Goal: Task Accomplishment & Management: Use online tool/utility

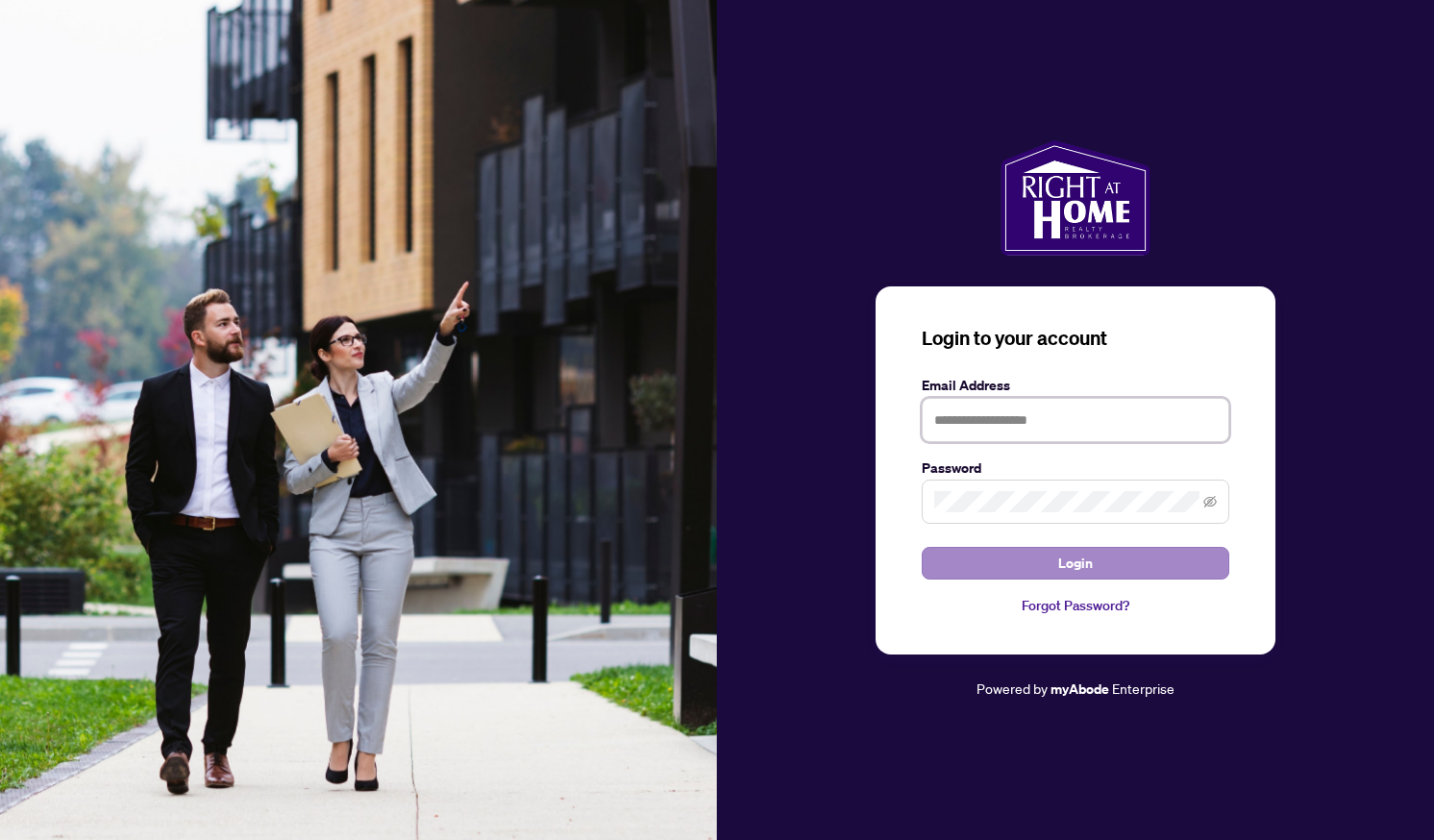
type input "**********"
click at [965, 561] on button "Login" at bounding box center [1075, 563] width 307 height 33
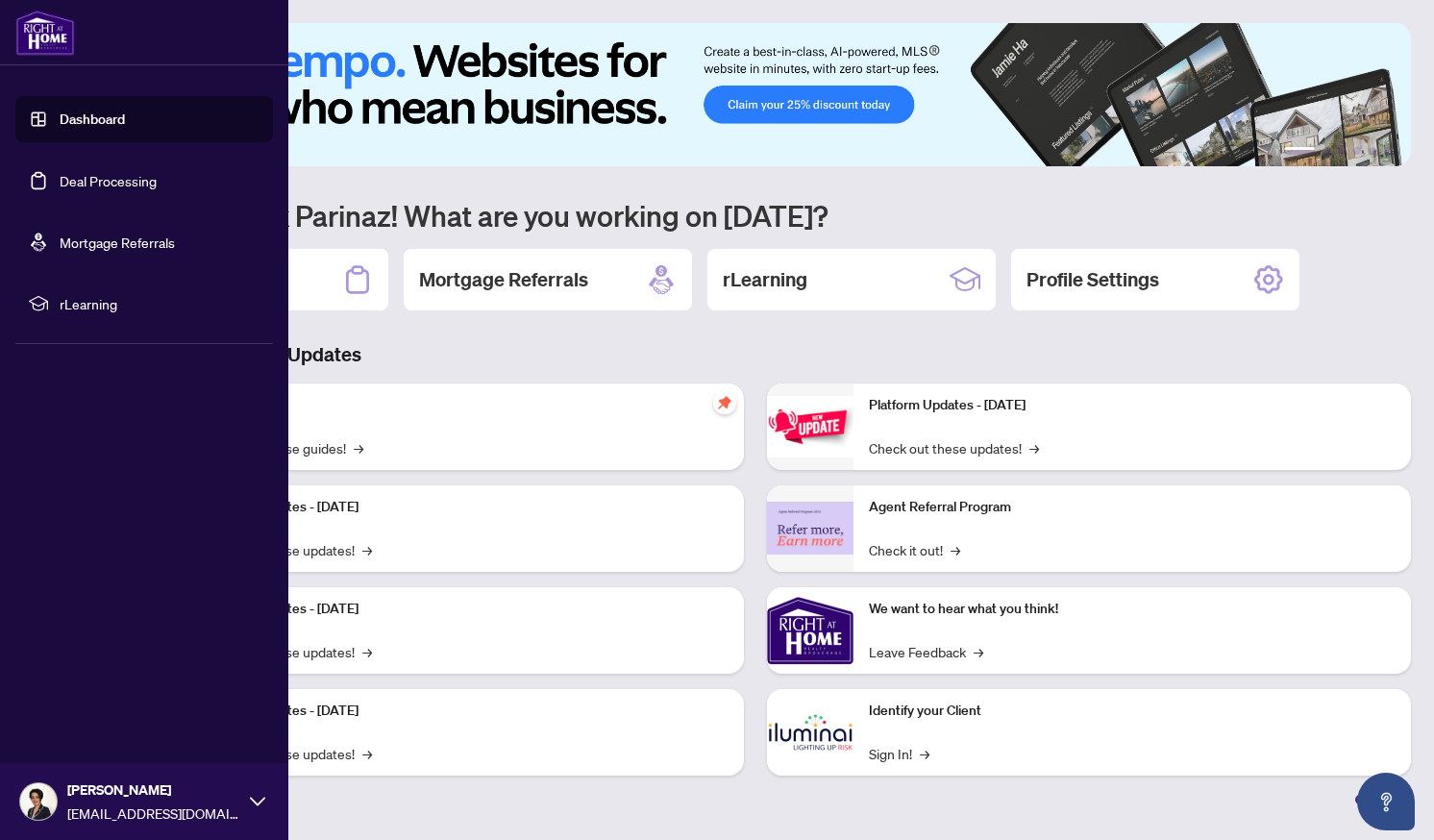
click at [147, 187] on link "Deal Processing" at bounding box center [109, 181] width 97 height 17
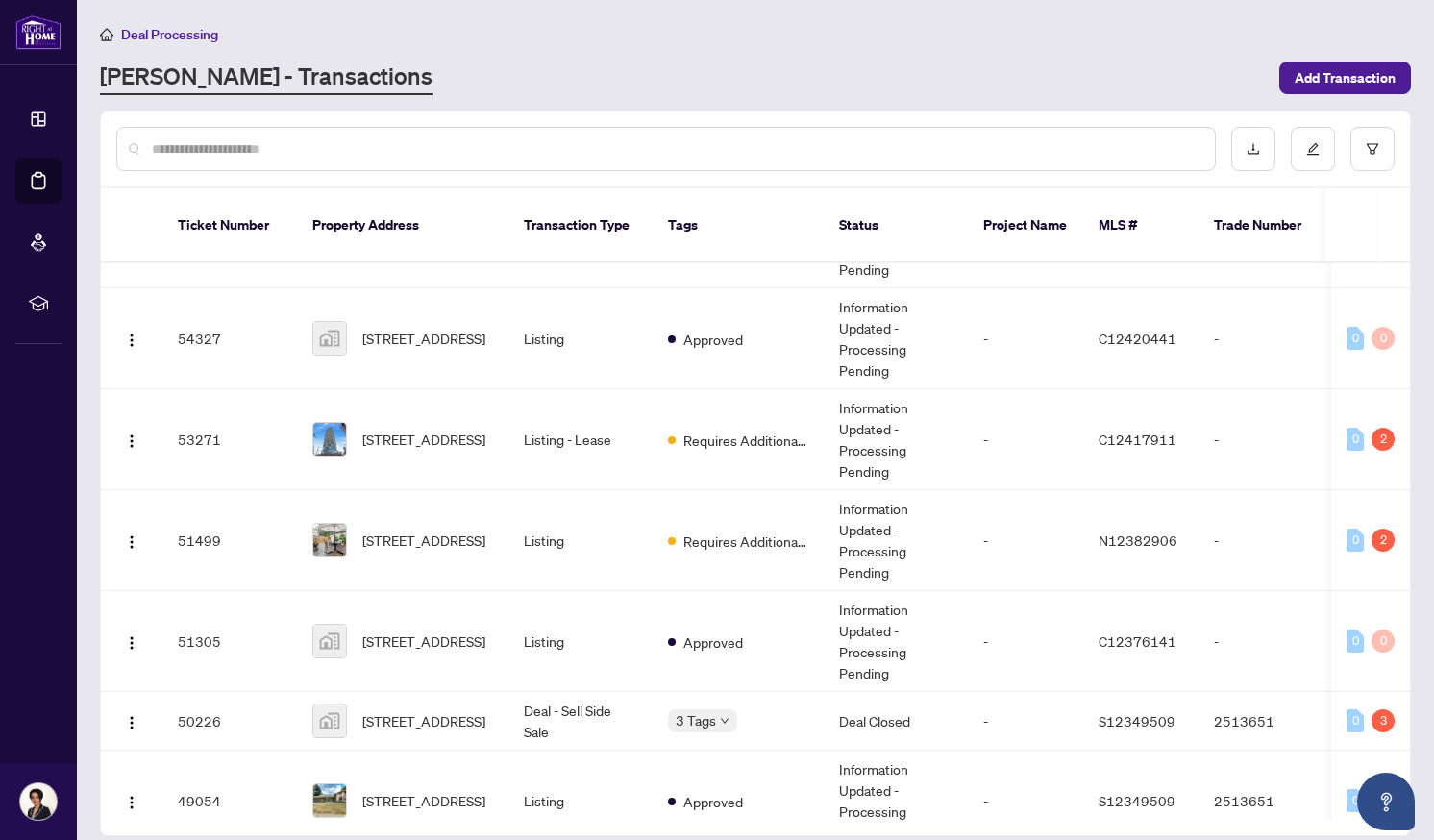
scroll to position [81, 0]
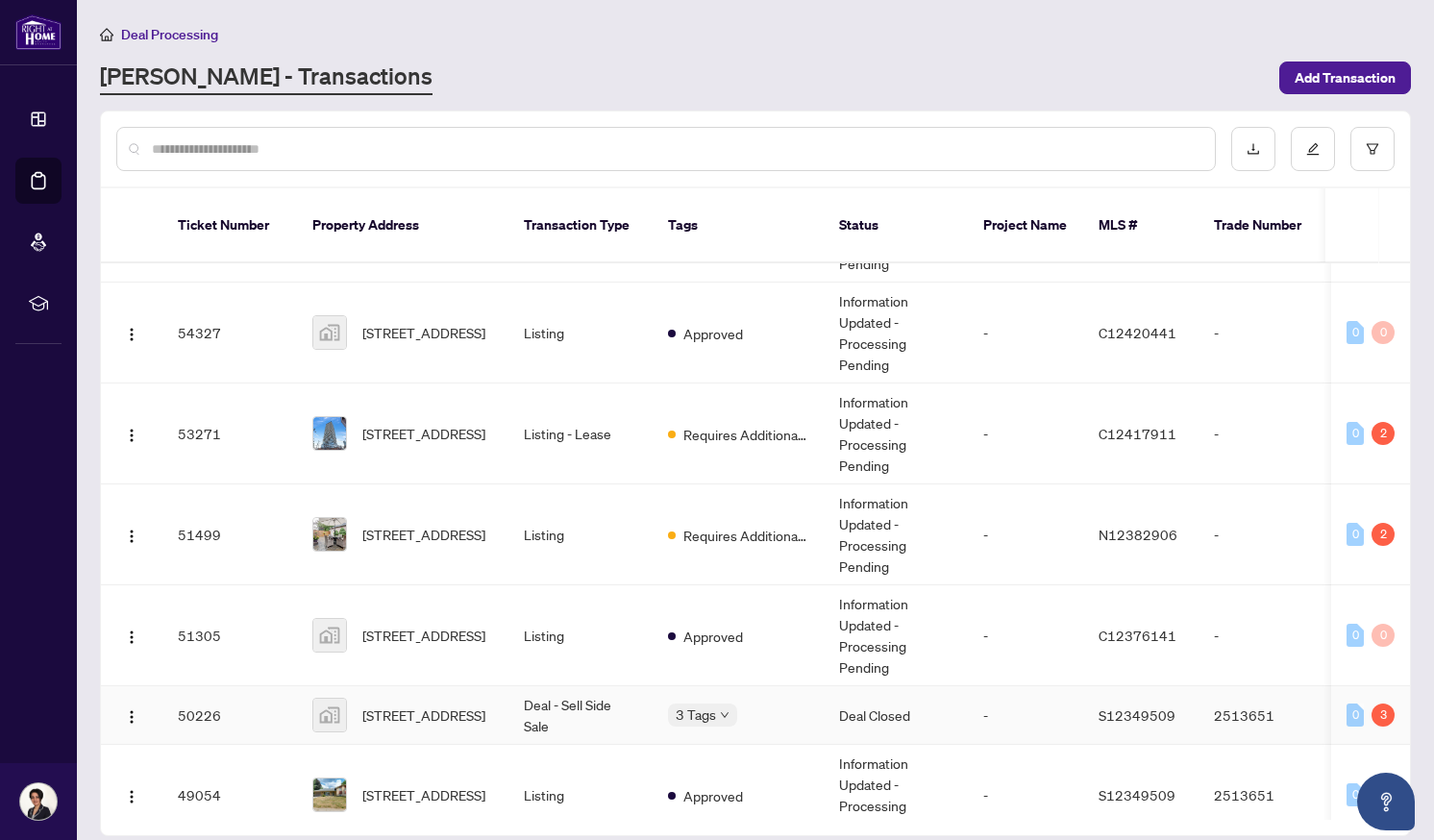
click at [505, 706] on td "[STREET_ADDRESS]" at bounding box center [403, 715] width 211 height 59
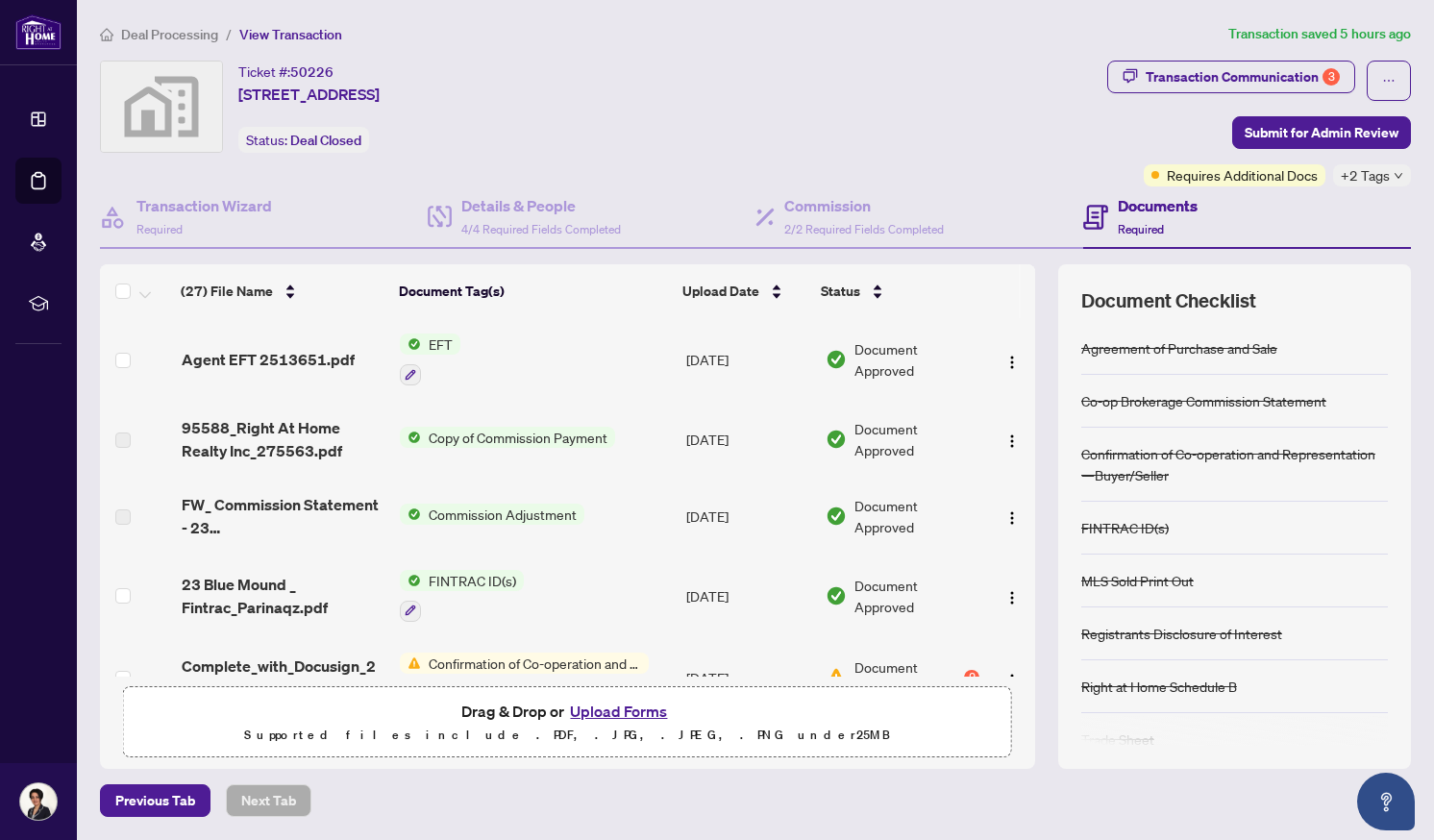
click at [438, 340] on span "EFT" at bounding box center [440, 344] width 40 height 21
click at [311, 358] on span "Agent EFT 2513651.pdf" at bounding box center [267, 359] width 173 height 23
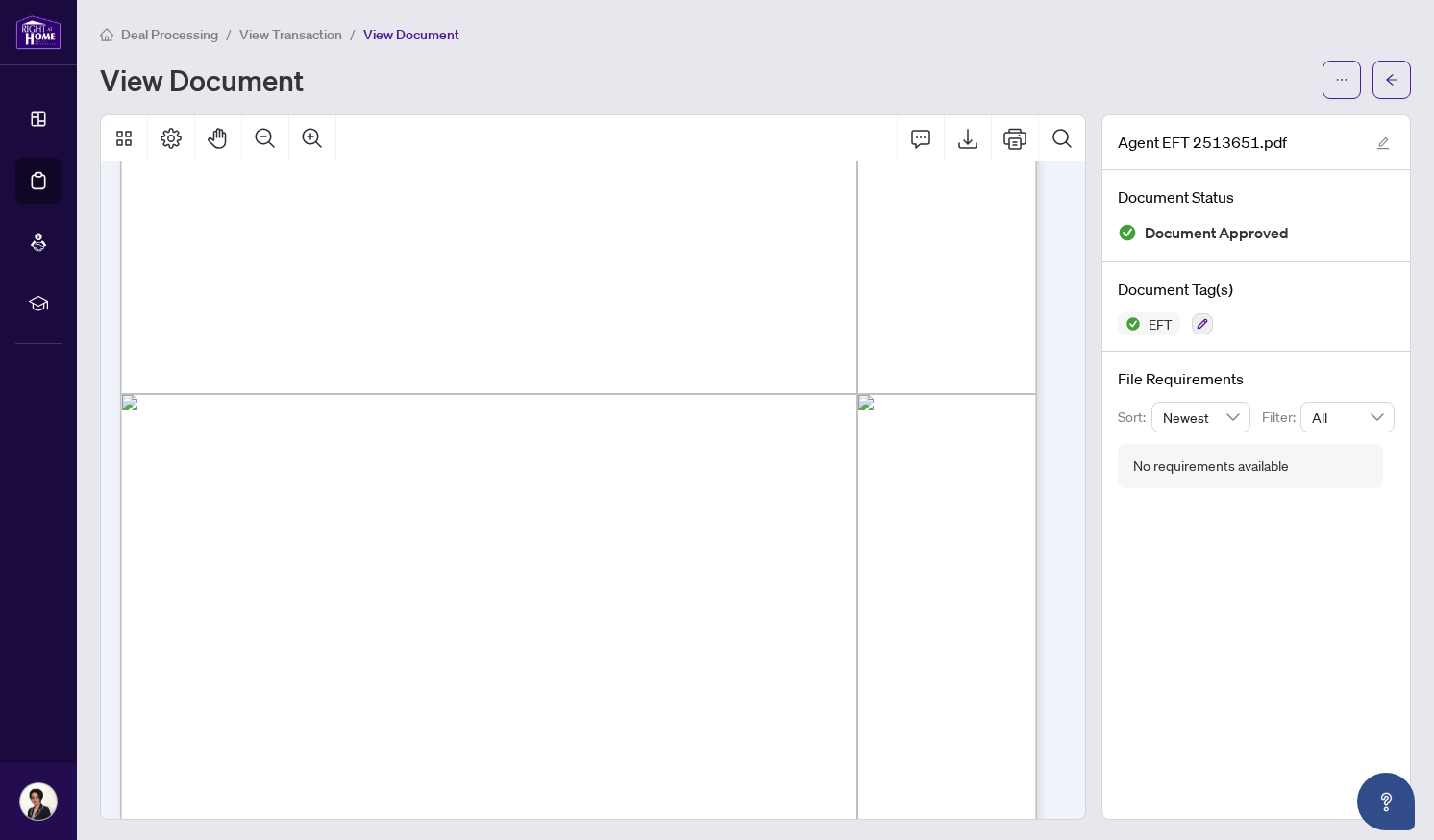
scroll to position [567, 0]
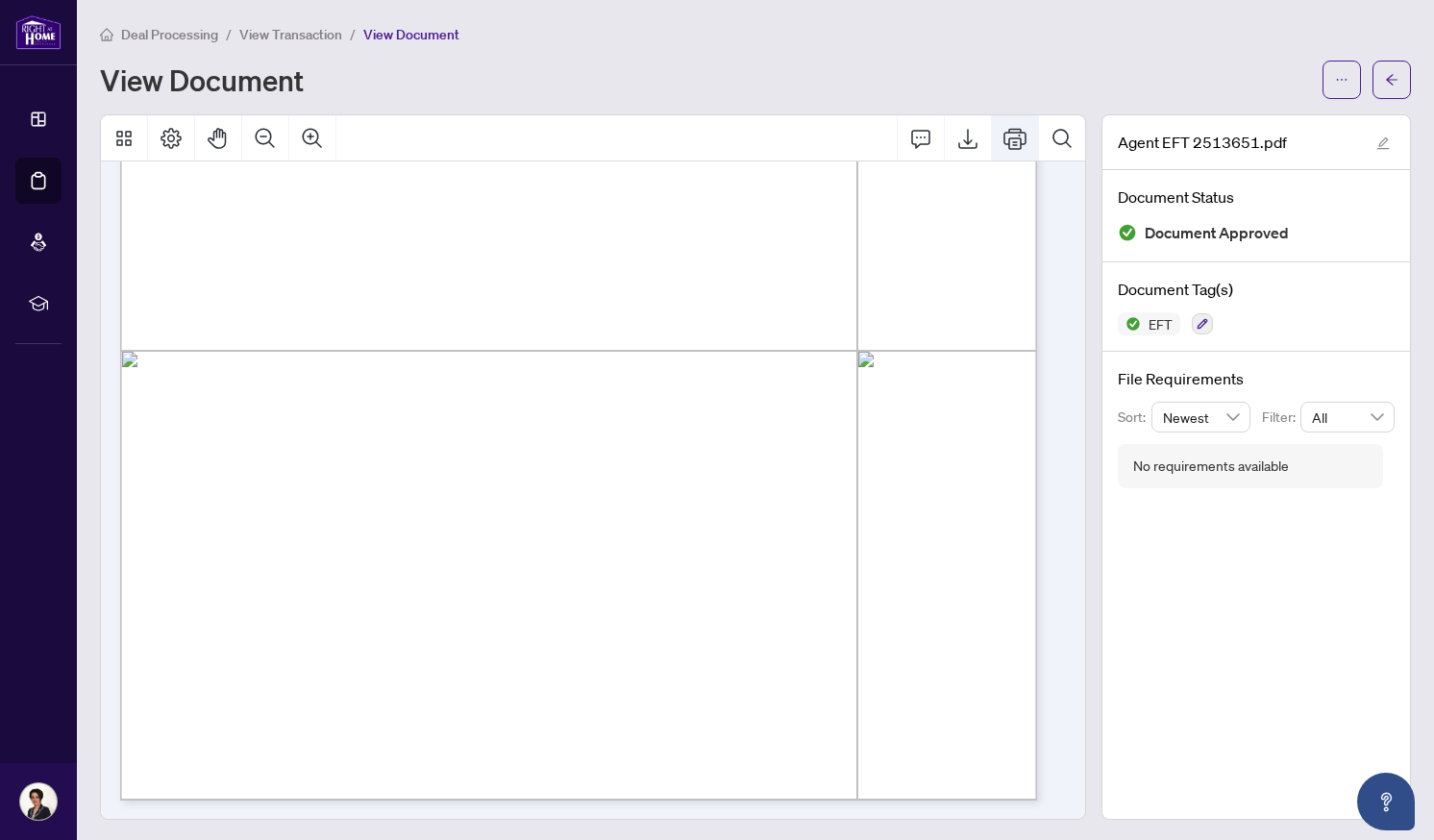
click at [1004, 143] on icon "Print" at bounding box center [1015, 139] width 23 height 23
click at [1004, 146] on icon "Print" at bounding box center [1015, 139] width 23 height 23
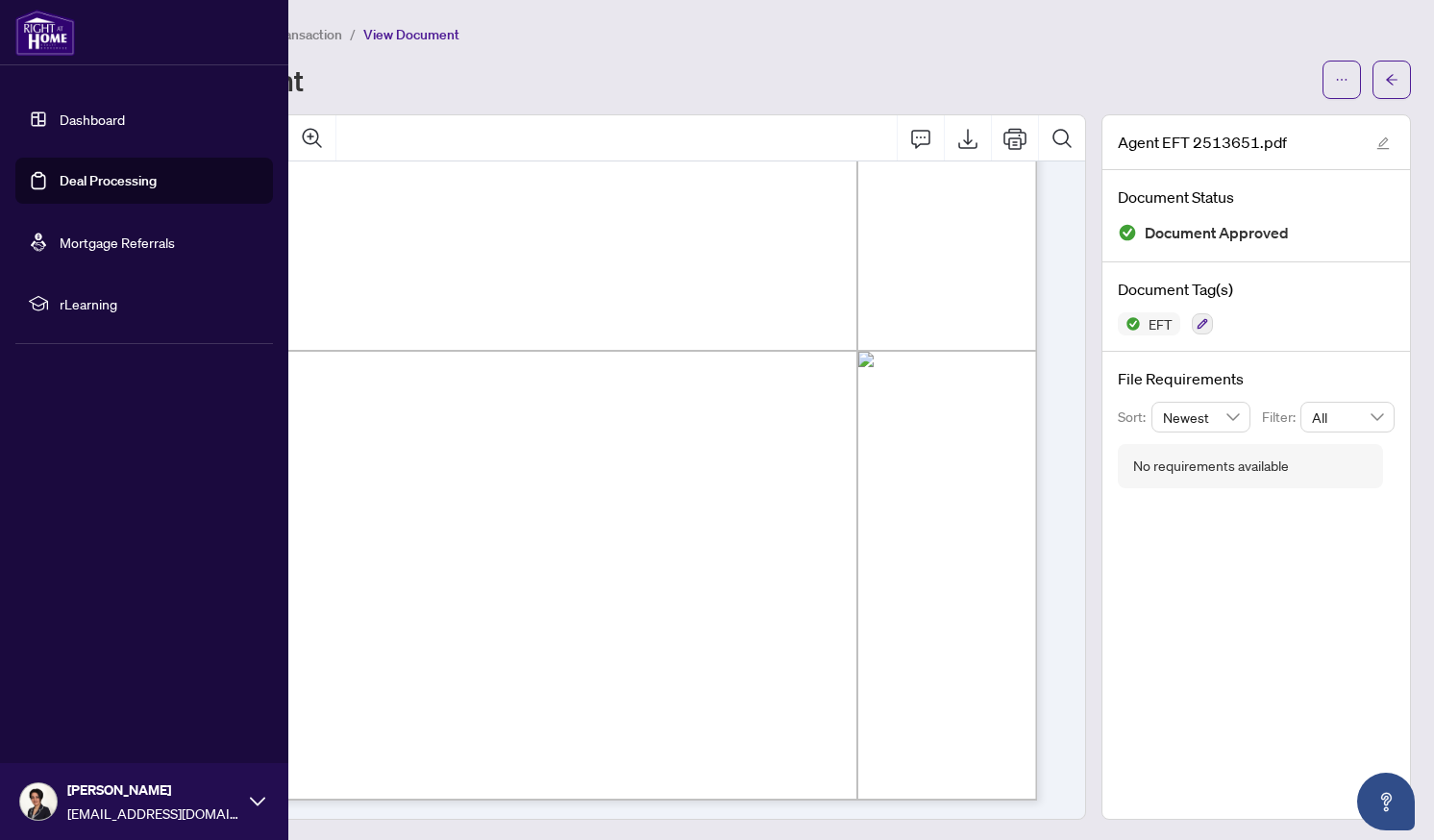
click at [91, 184] on link "Deal Processing" at bounding box center [109, 181] width 97 height 17
